Goal: Task Accomplishment & Management: Manage account settings

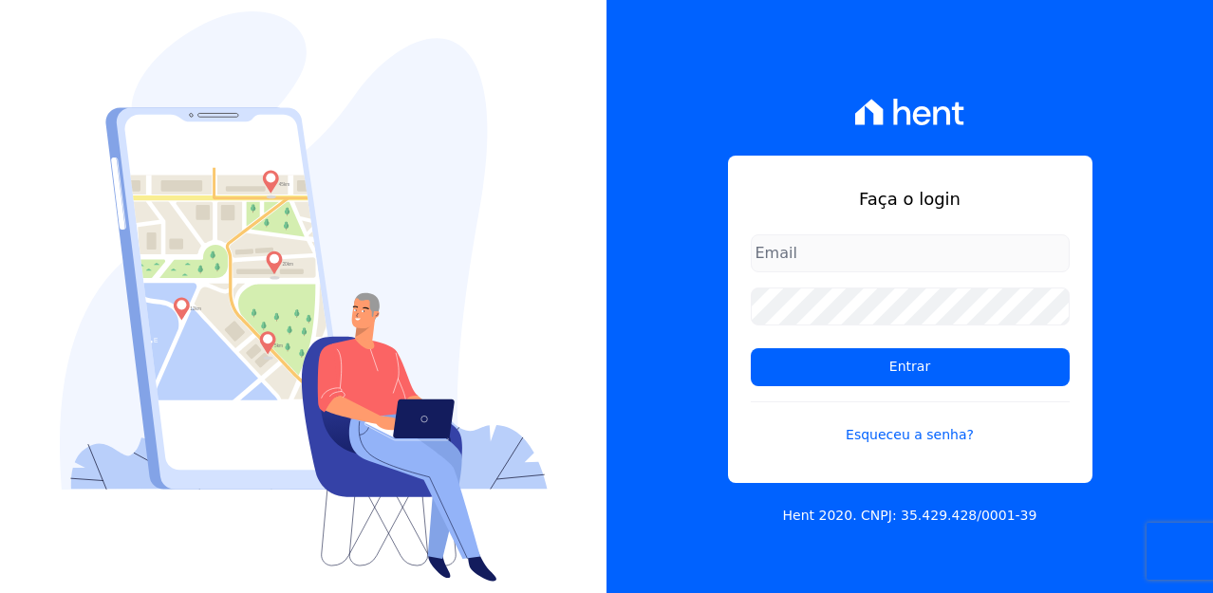
click at [872, 256] on input "email" at bounding box center [910, 253] width 319 height 38
type input "lpessanha@genesisempreendimentos.com.br"
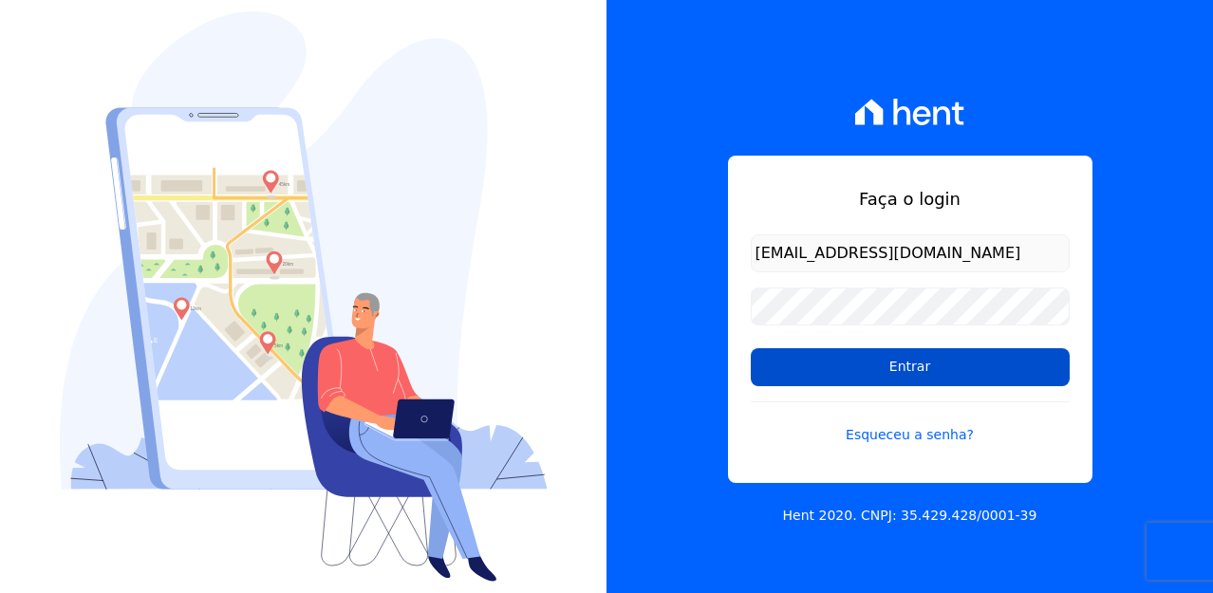
click at [867, 371] on input "Entrar" at bounding box center [910, 367] width 319 height 38
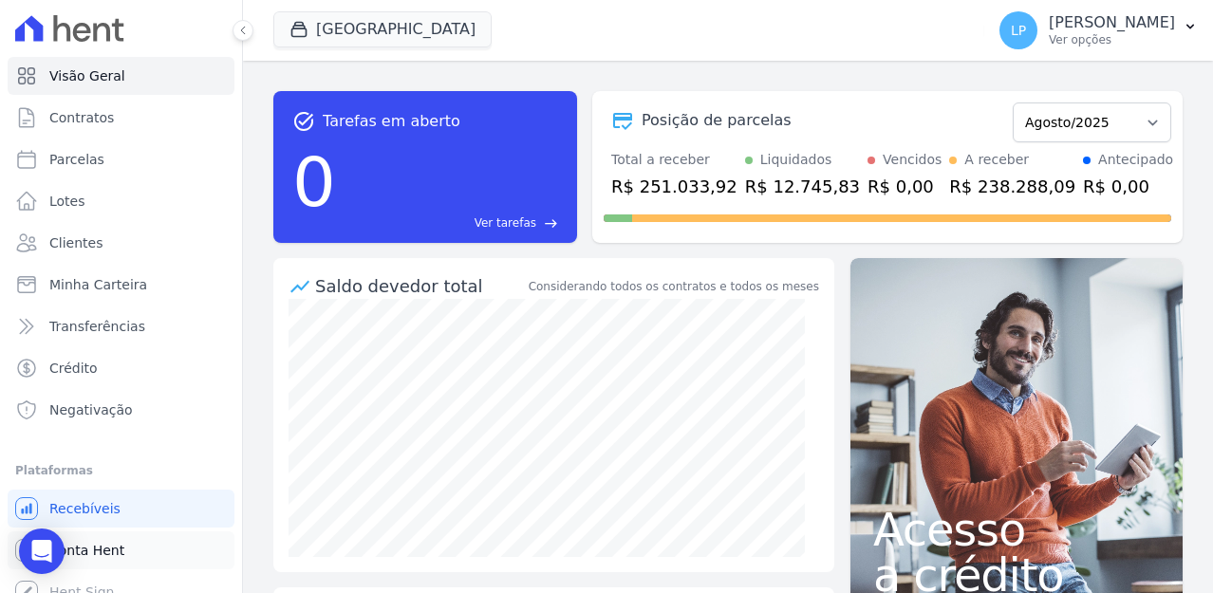
click at [88, 560] on link "Conta Hent" at bounding box center [121, 551] width 227 height 38
click at [95, 553] on span "Conta Hent" at bounding box center [86, 550] width 75 height 19
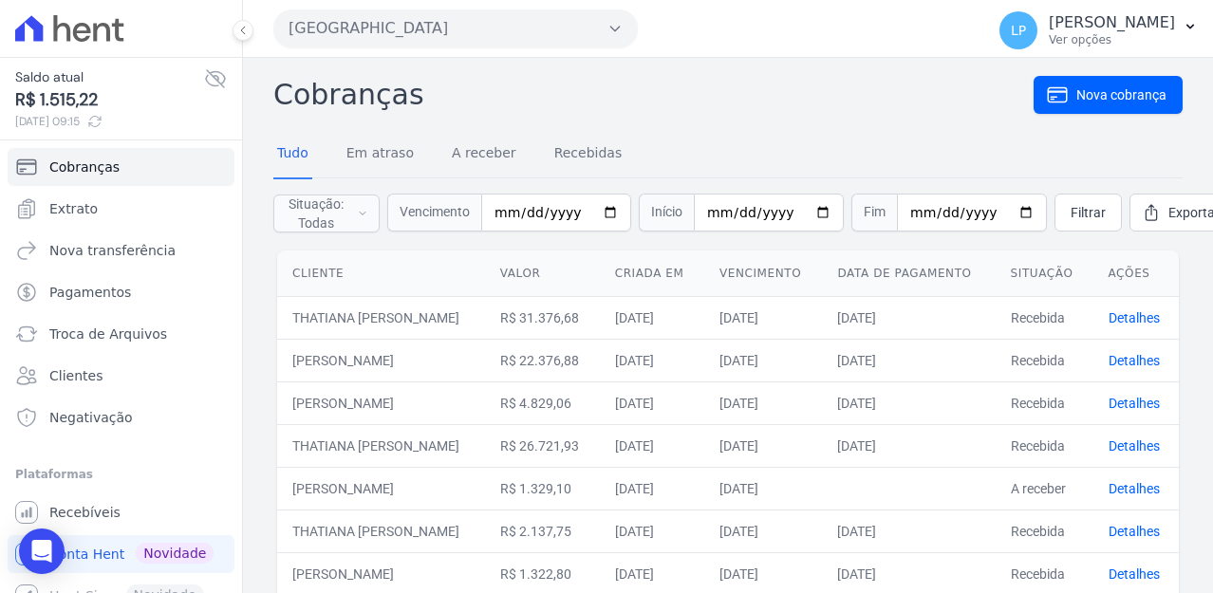
click at [602, 30] on button "[GEOGRAPHIC_DATA]" at bounding box center [455, 28] width 365 height 38
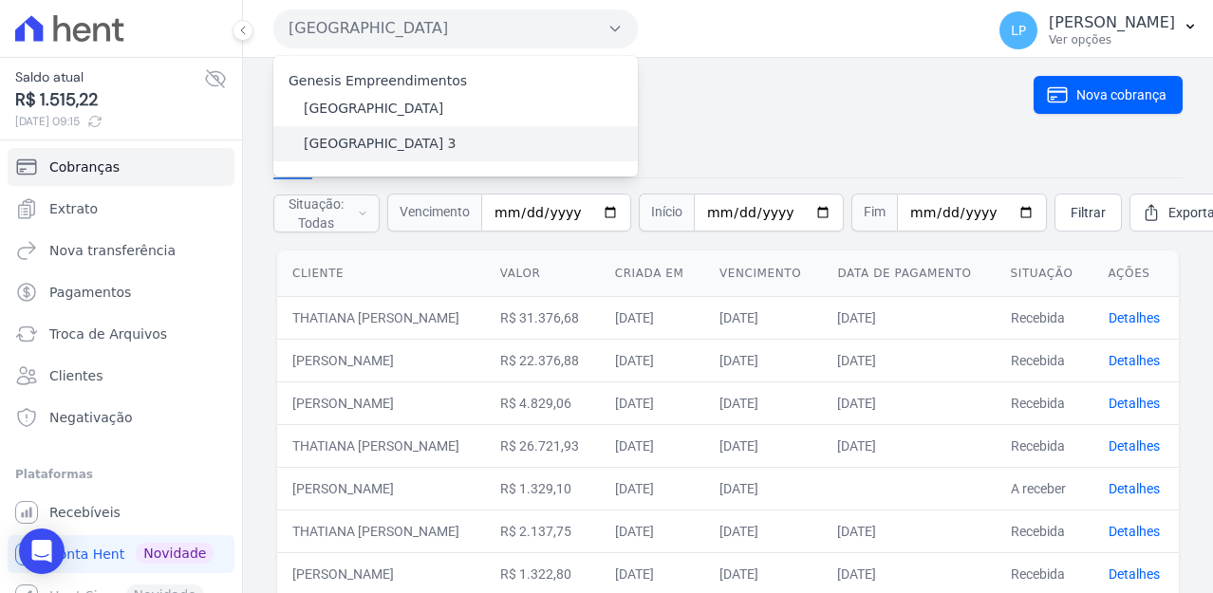
click at [355, 147] on label "[GEOGRAPHIC_DATA] 3" at bounding box center [380, 144] width 153 height 20
click at [0, 0] on input "[GEOGRAPHIC_DATA] 3" at bounding box center [0, 0] width 0 height 0
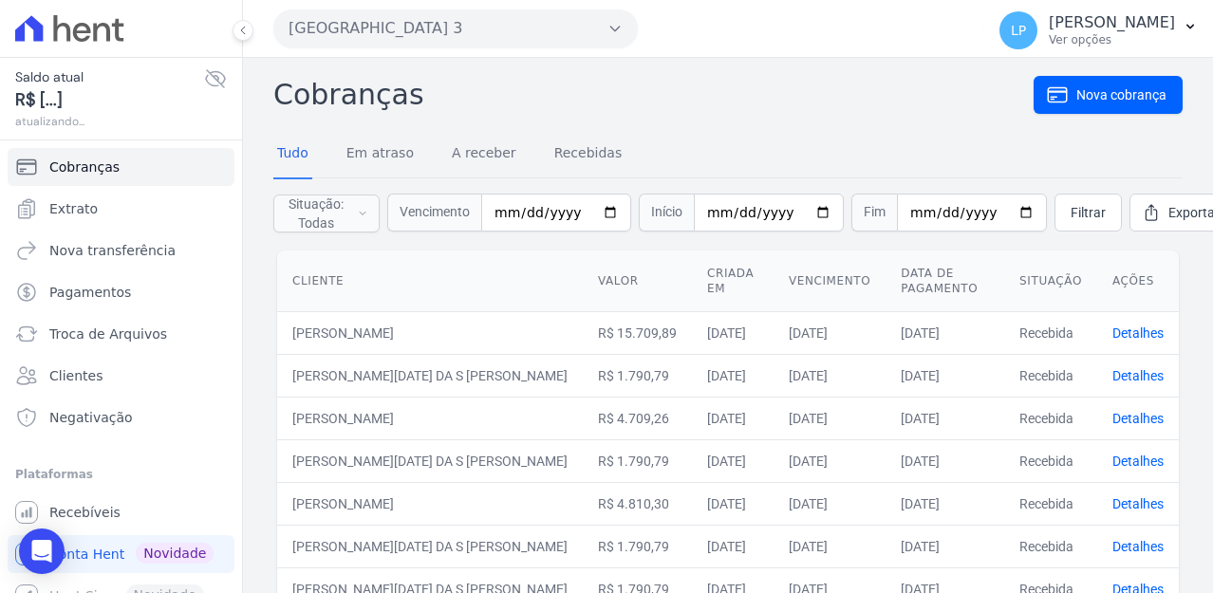
click at [204, 70] on icon at bounding box center [215, 78] width 23 height 23
click at [204, 84] on icon at bounding box center [215, 78] width 23 height 23
